Goal: Find contact information: Find contact information

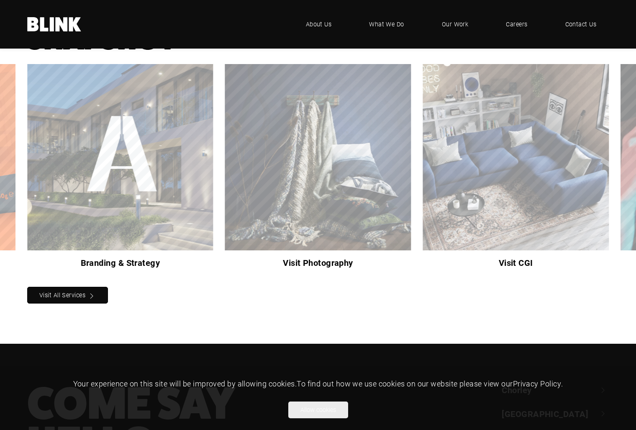
scroll to position [656, 0]
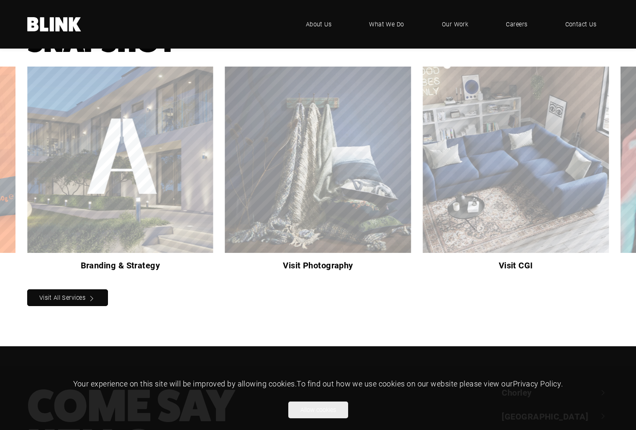
click at [0, 0] on div "Visit Photography" at bounding box center [0, 0] width 0 height 0
click at [0, 0] on div "Visit CGI" at bounding box center [0, 0] width 0 height 0
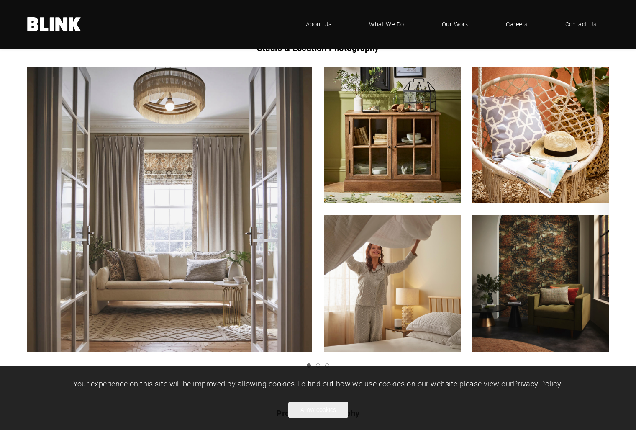
scroll to position [212, 0]
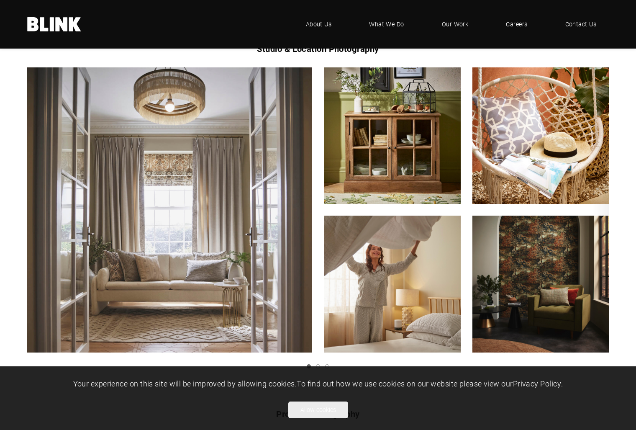
click at [0, 0] on icon "Next slide" at bounding box center [0, 0] width 0 height 0
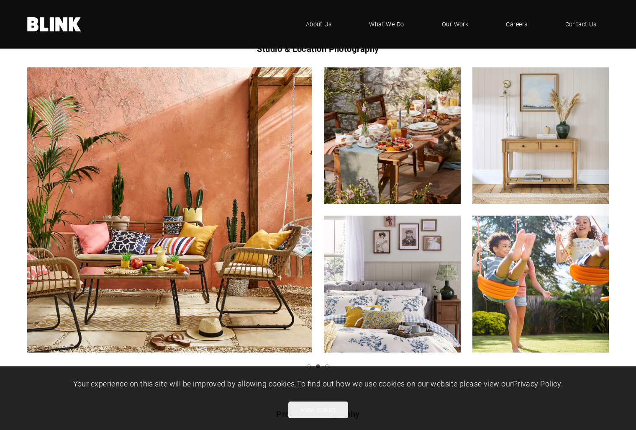
click at [0, 0] on icon "Next slide" at bounding box center [0, 0] width 0 height 0
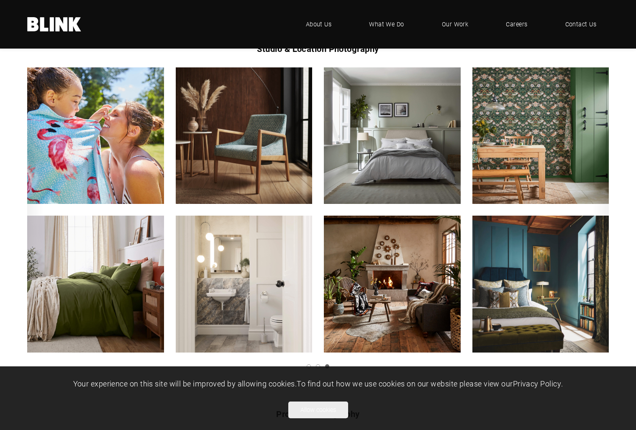
click at [0, 0] on icon "Next slide" at bounding box center [0, 0] width 0 height 0
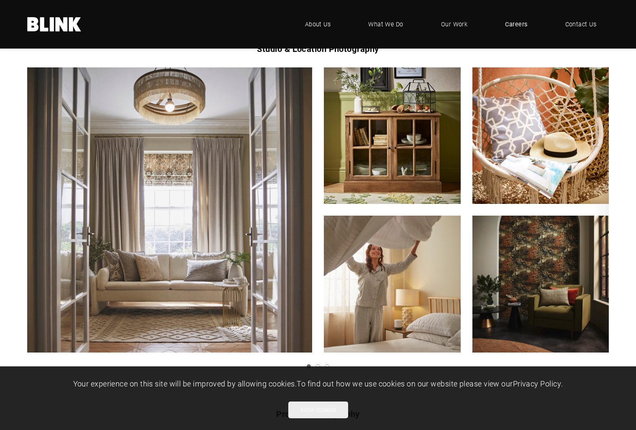
click at [508, 25] on span "Careers" at bounding box center [516, 24] width 22 height 9
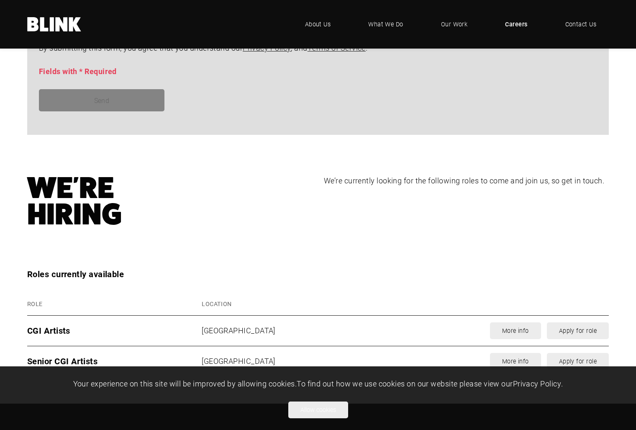
scroll to position [977, 0]
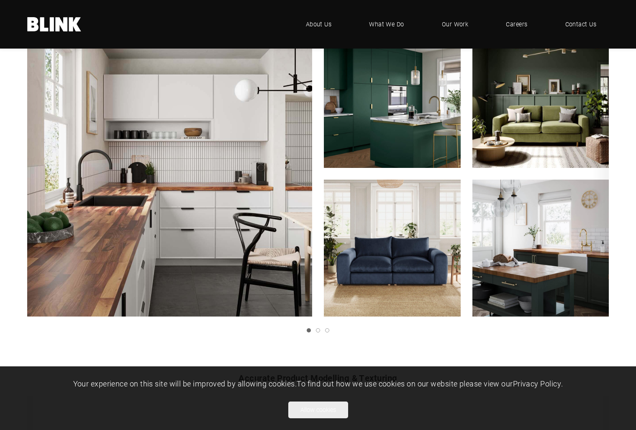
scroll to position [527, 0]
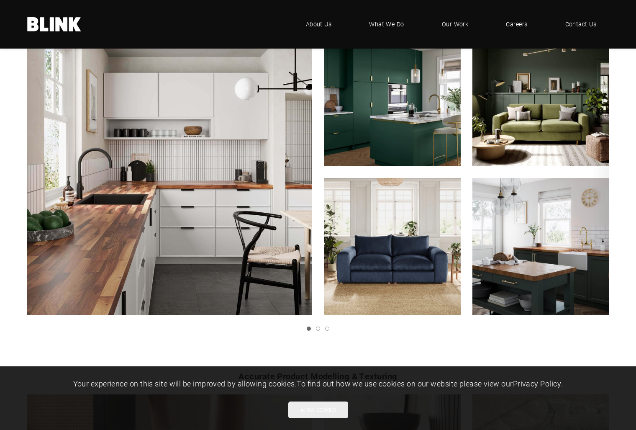
click at [0, 0] on polyline "Next slide" at bounding box center [0, 0] width 0 height 0
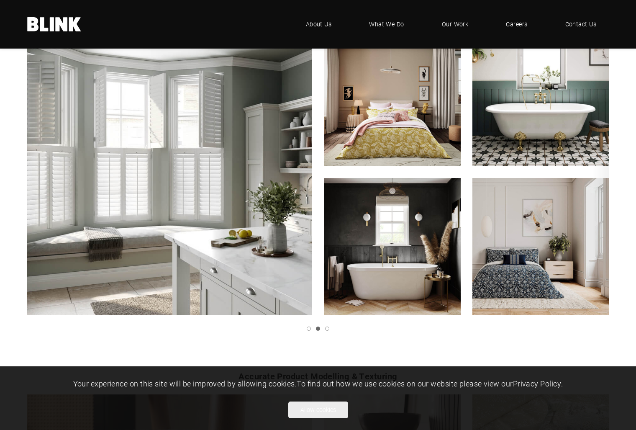
click at [0, 0] on polyline "Next slide" at bounding box center [0, 0] width 0 height 0
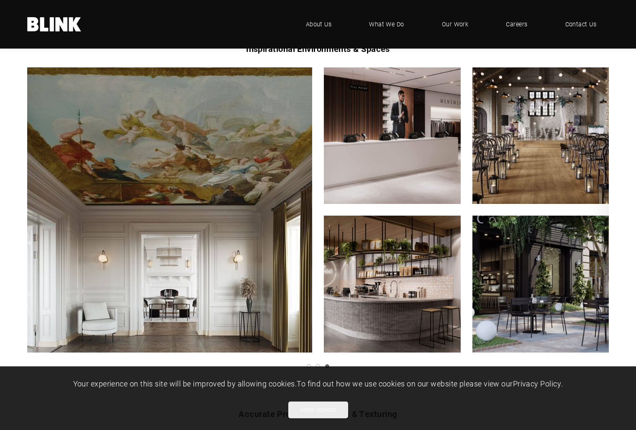
scroll to position [489, 0]
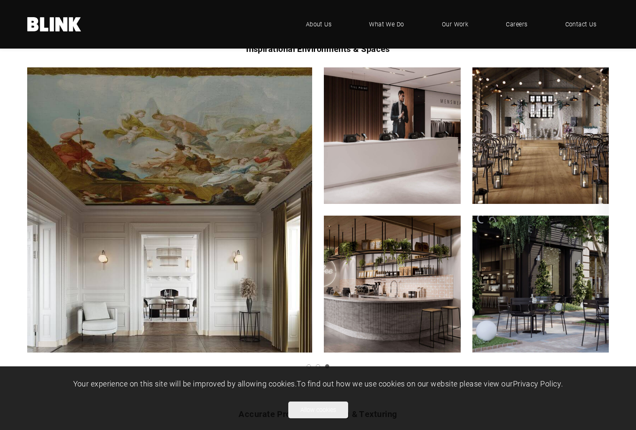
click at [0, 0] on link "Next slide" at bounding box center [0, 0] width 0 height 0
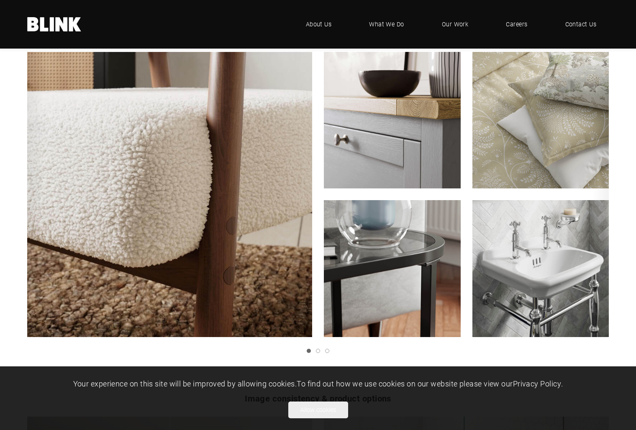
scroll to position [870, 0]
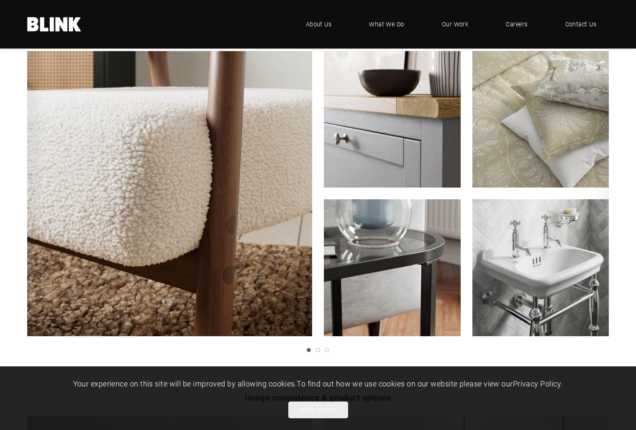
click at [0, 0] on polyline "Next slide" at bounding box center [0, 0] width 0 height 0
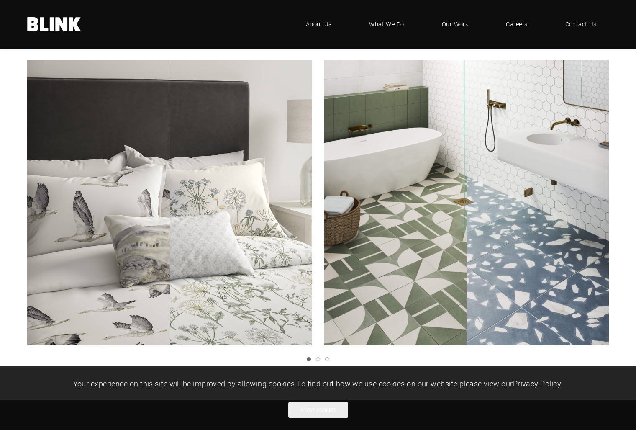
scroll to position [1237, 0]
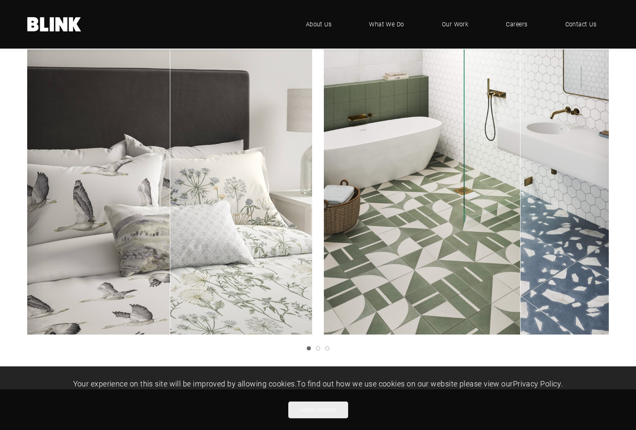
drag, startPoint x: 466, startPoint y: 198, endPoint x: 521, endPoint y: 200, distance: 55.3
click at [521, 200] on div "1 of 3" at bounding box center [467, 193] width 286 height 288
click at [0, 0] on link "Next slide" at bounding box center [0, 0] width 0 height 0
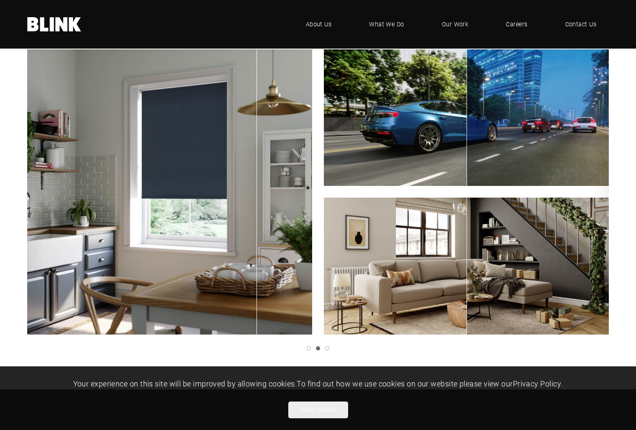
drag, startPoint x: 169, startPoint y: 223, endPoint x: 256, endPoint y: 238, distance: 88.4
click at [257, 238] on div "2 of 3" at bounding box center [170, 193] width 286 height 288
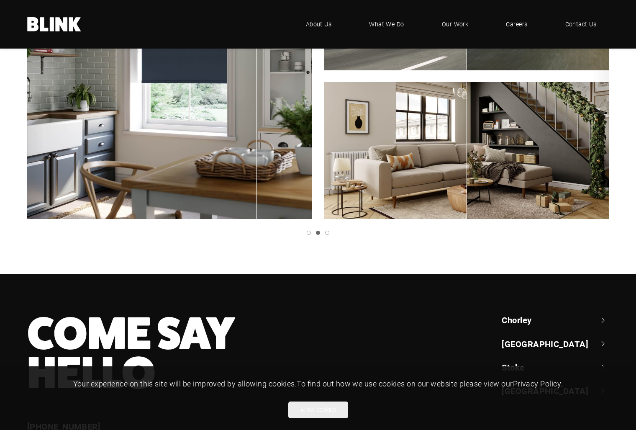
scroll to position [1342, 0]
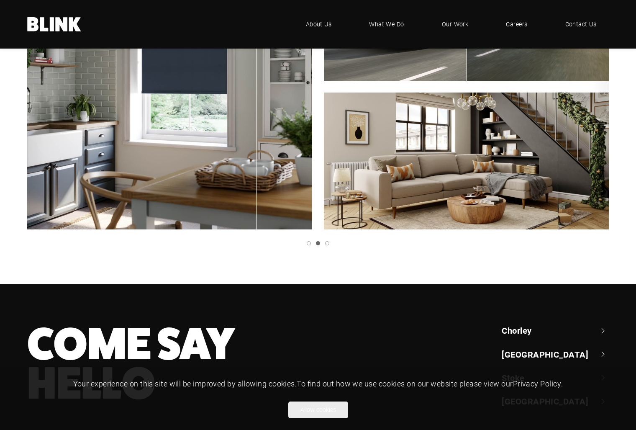
drag, startPoint x: 464, startPoint y: 137, endPoint x: 545, endPoint y: 184, distance: 93.1
click at [545, 185] on div "2 of 3" at bounding box center [467, 162] width 286 height 138
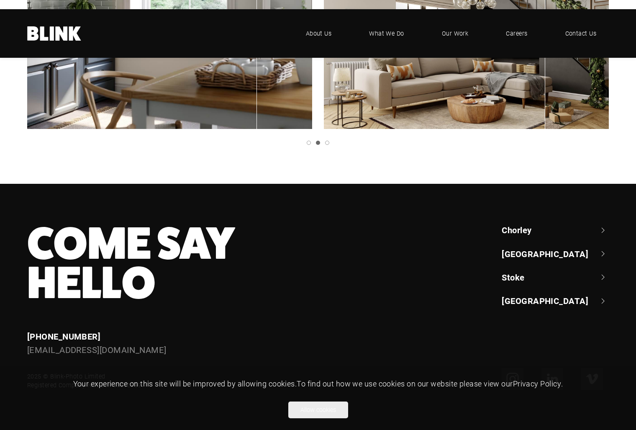
scroll to position [1452, 0]
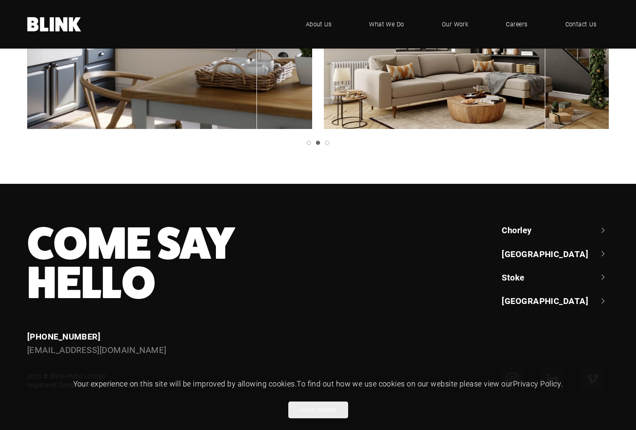
click at [524, 233] on link "Chorley" at bounding box center [555, 230] width 107 height 12
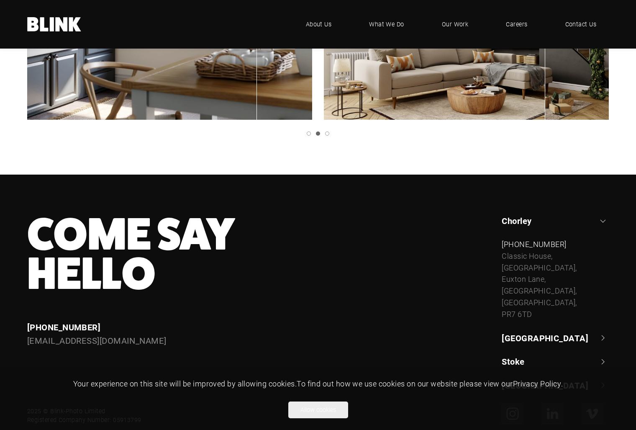
drag, startPoint x: 536, startPoint y: 313, endPoint x: 502, endPoint y: 311, distance: 34.4
click at [502, 311] on div "Classic House, Xton Business Park, Euxton Lane, Chorley, Lancashire, PR7 6TD" at bounding box center [555, 285] width 107 height 70
copy div "PR7 6TD"
drag, startPoint x: 535, startPoint y: 313, endPoint x: 500, endPoint y: 268, distance: 56.4
click at [500, 268] on div "Chorley +44 (0) 1257 264 494 Classic House, Xton Business Park, Euxton Lane, Ch…" at bounding box center [549, 303] width 119 height 176
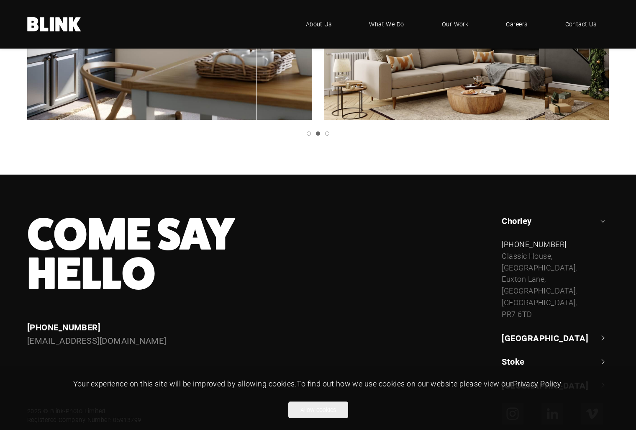
copy div "Classic House, Xton Business Park, Euxton Lane, Chorley, Lancashire, PR7 6TD"
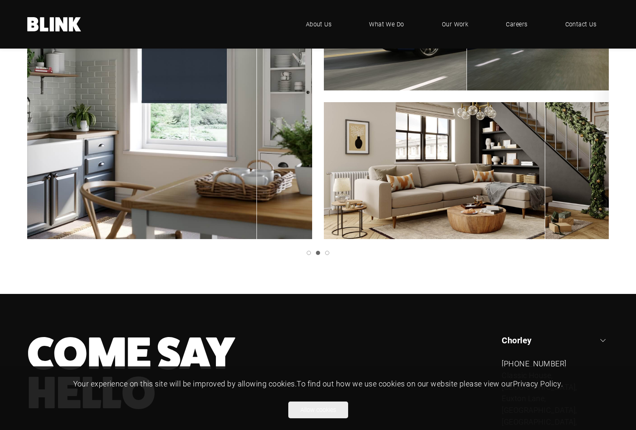
scroll to position [1327, 0]
